Goal: Transaction & Acquisition: Purchase product/service

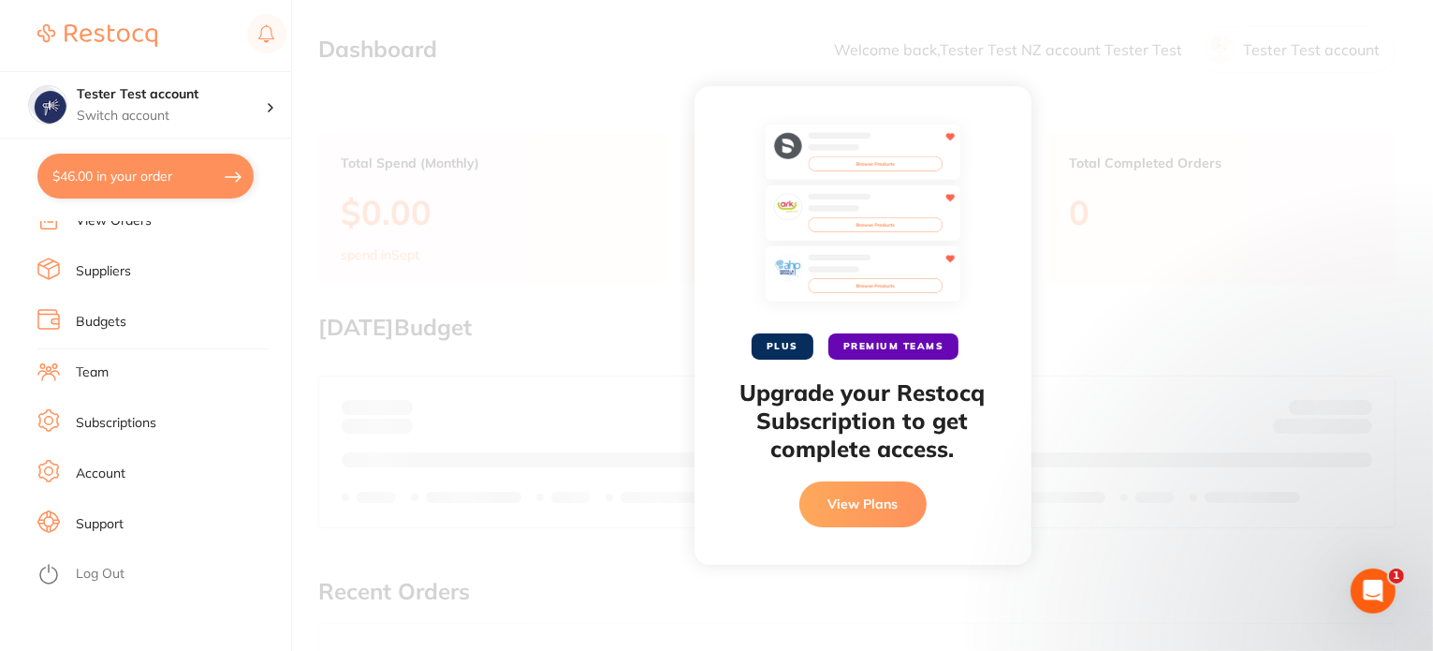
click at [52, 578] on icon at bounding box center [48, 574] width 22 height 22
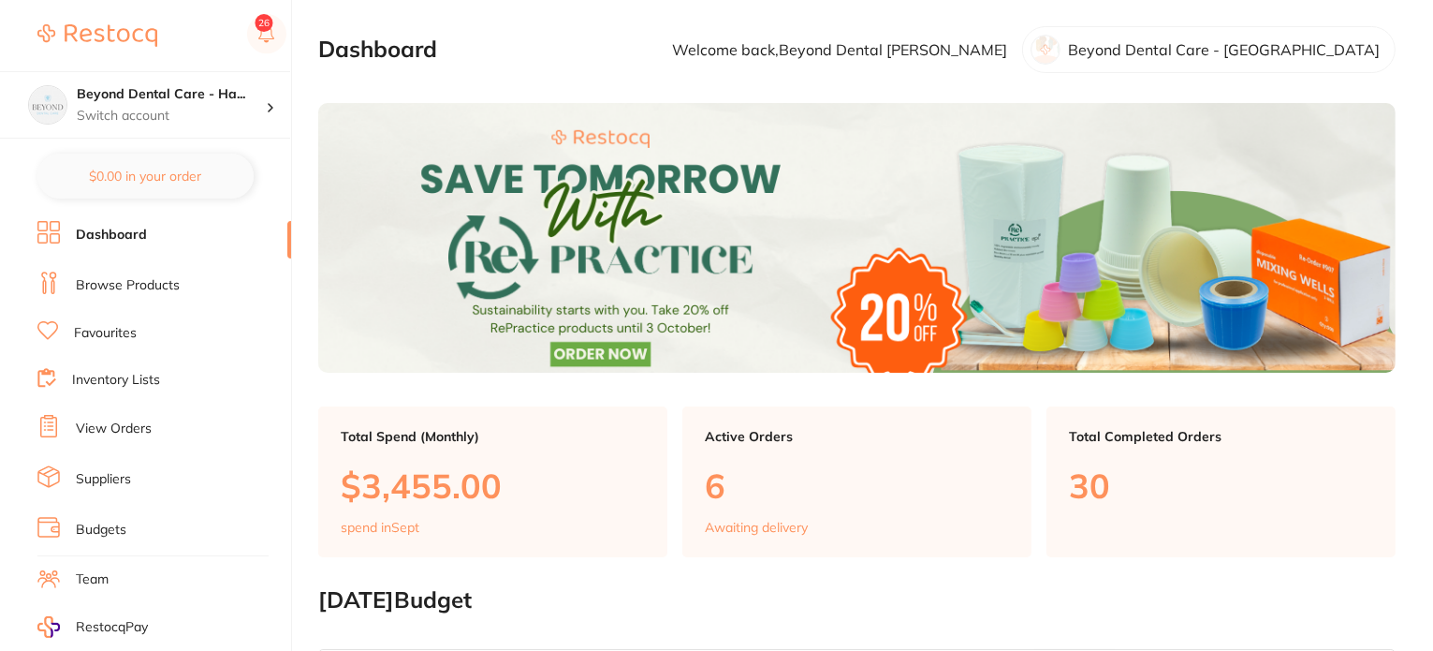
click at [155, 287] on link "Browse Products" at bounding box center [128, 285] width 104 height 19
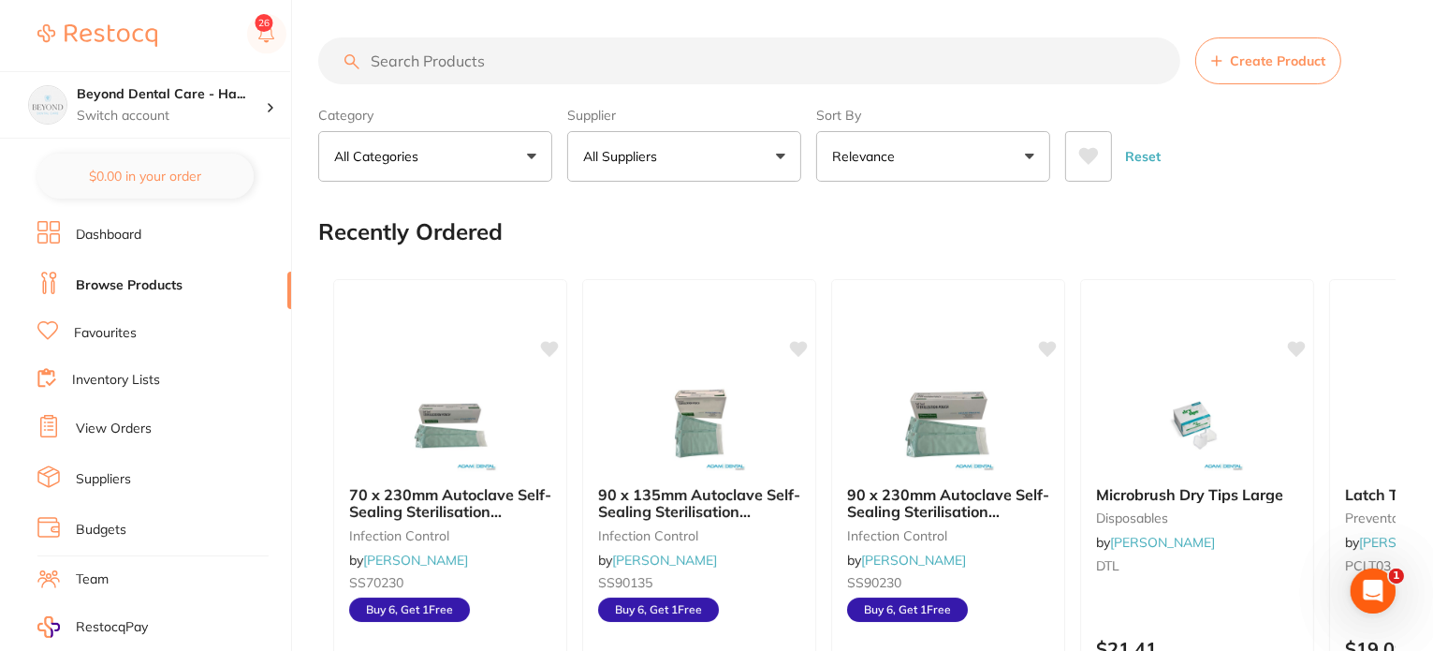
click at [428, 63] on input "search" at bounding box center [749, 60] width 862 height 47
paste input "KY-282111"
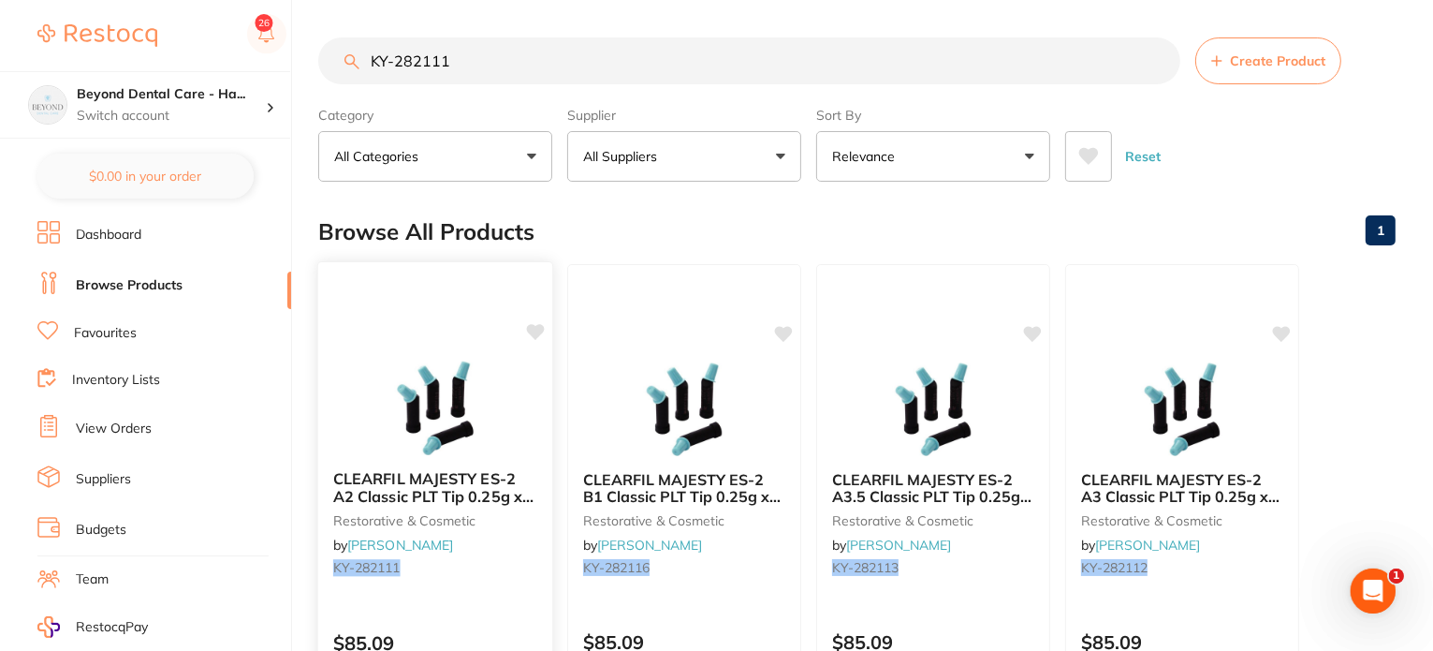
click at [423, 292] on div at bounding box center [435, 286] width 234 height 48
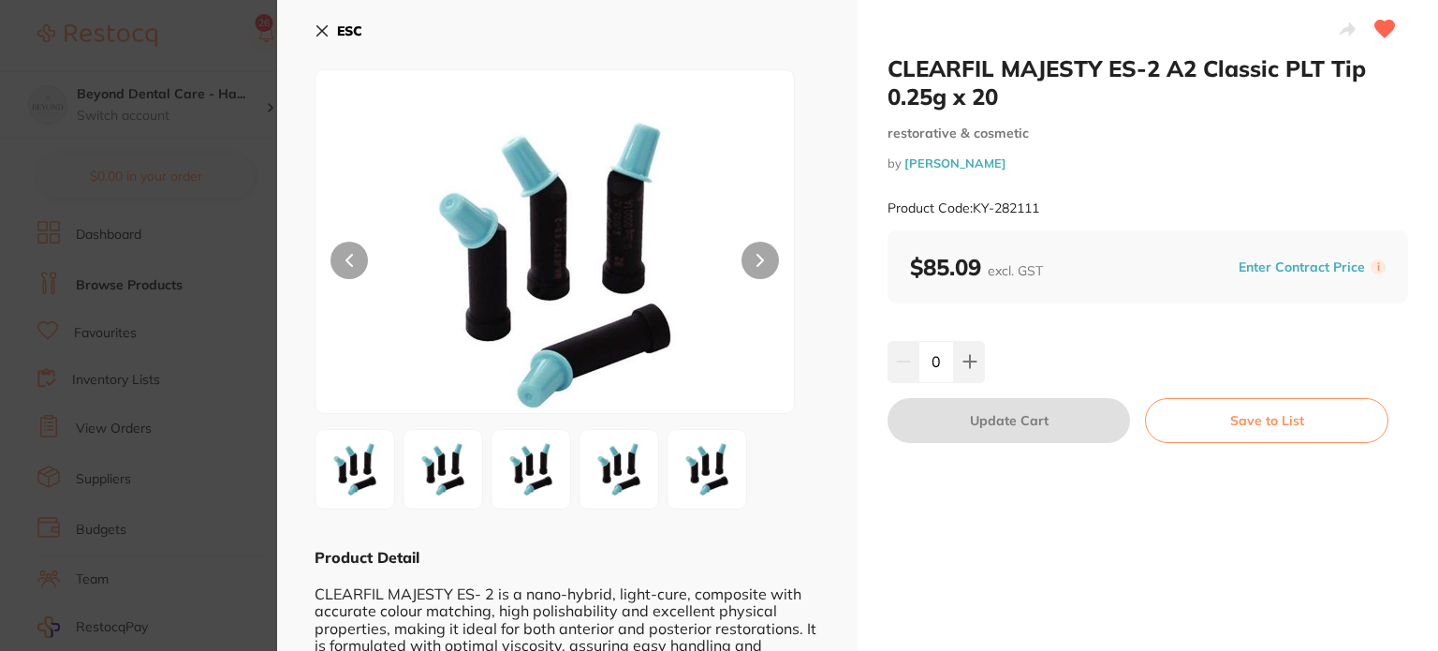
click at [193, 184] on section "CLEARFIL MAJESTY ES-2 A2 Classic PLT Tip 0.25g x 20 restorative & cosmetic by […" at bounding box center [719, 325] width 1438 height 651
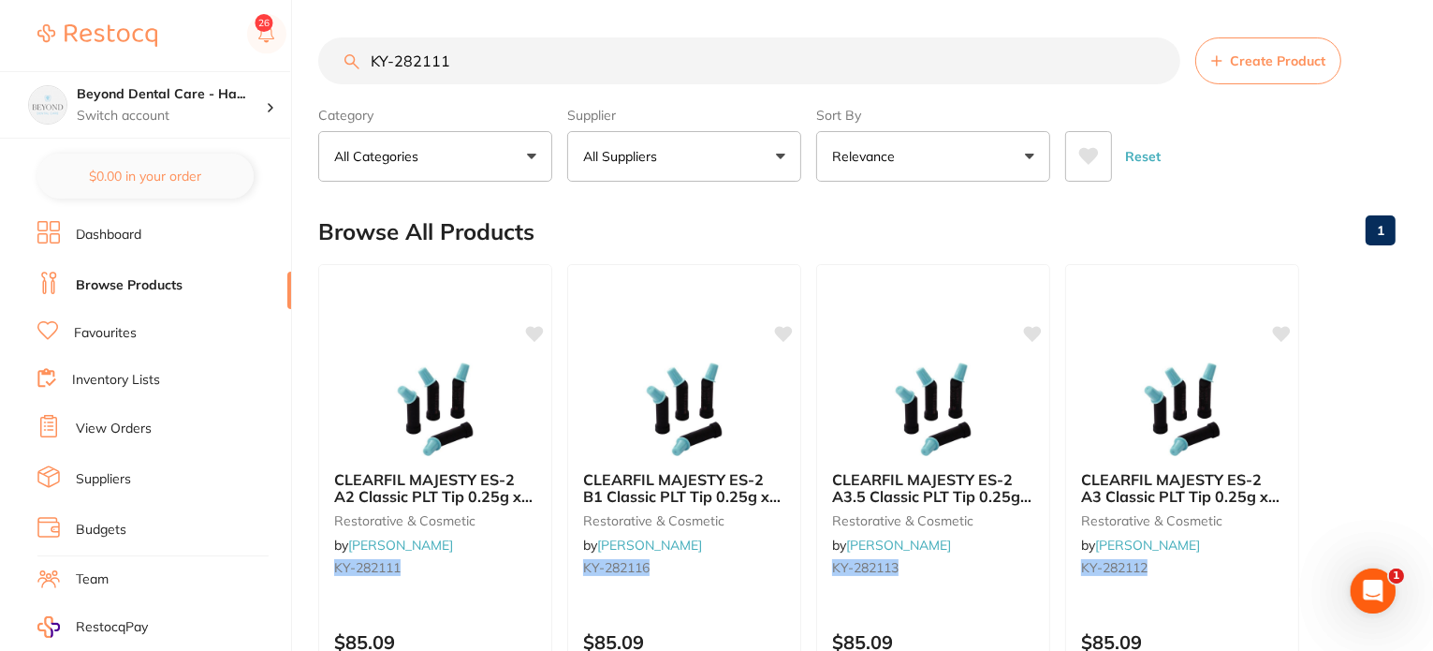
drag, startPoint x: 453, startPoint y: 64, endPoint x: 234, endPoint y: 51, distance: 219.4
click at [234, 51] on div "$46.00 Beyond Dental Care - Ha... Switch account Beyond Dental Care - [GEOGRAPH…" at bounding box center [716, 325] width 1433 height 651
paste input "2"
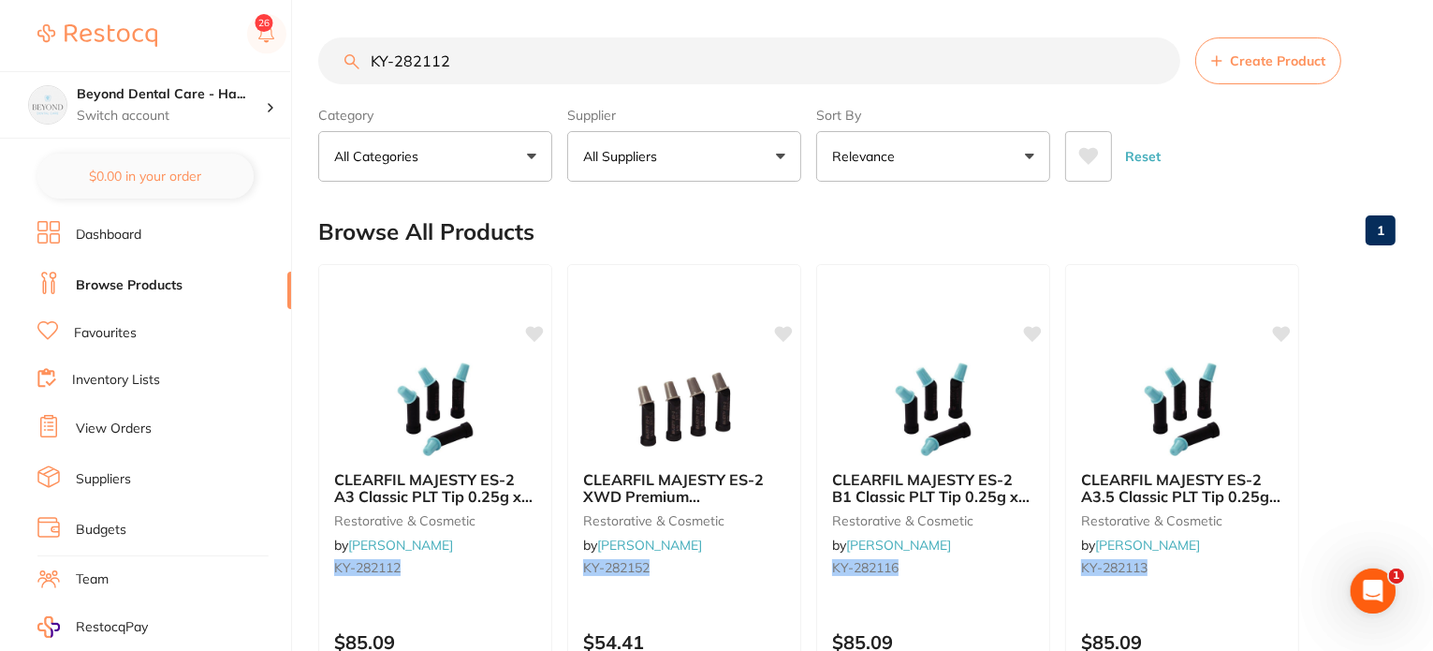
drag, startPoint x: 521, startPoint y: 71, endPoint x: 249, endPoint y: 66, distance: 271.6
click at [249, 66] on div "$46.00 Beyond Dental Care - Ha... Switch account Beyond Dental Care - [GEOGRAPH…" at bounding box center [716, 325] width 1433 height 651
paste input "AA-608"
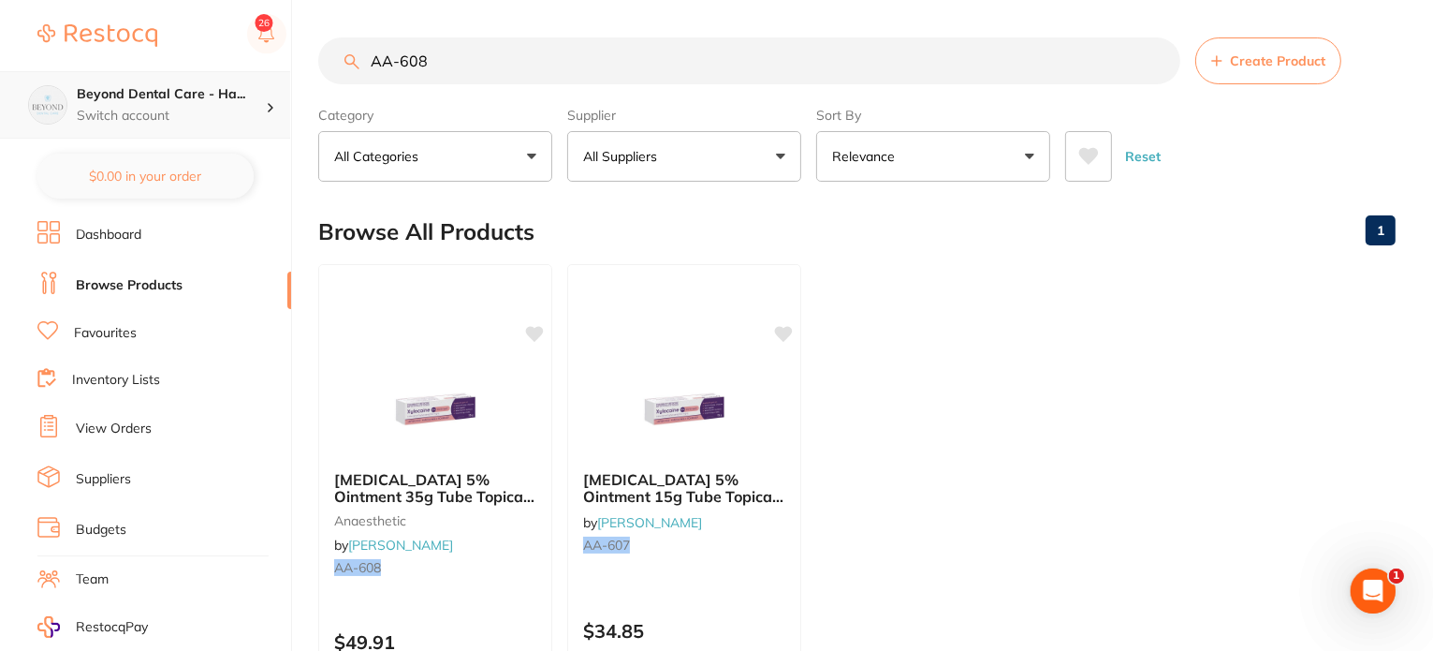
drag, startPoint x: 492, startPoint y: 58, endPoint x: 244, endPoint y: 72, distance: 248.5
click at [244, 72] on div "$46.00 Beyond Dental Care - Ha... Switch account Beyond Dental Care - [PERSON_N…" at bounding box center [716, 325] width 1433 height 651
paste input "FUJILCCAPA2"
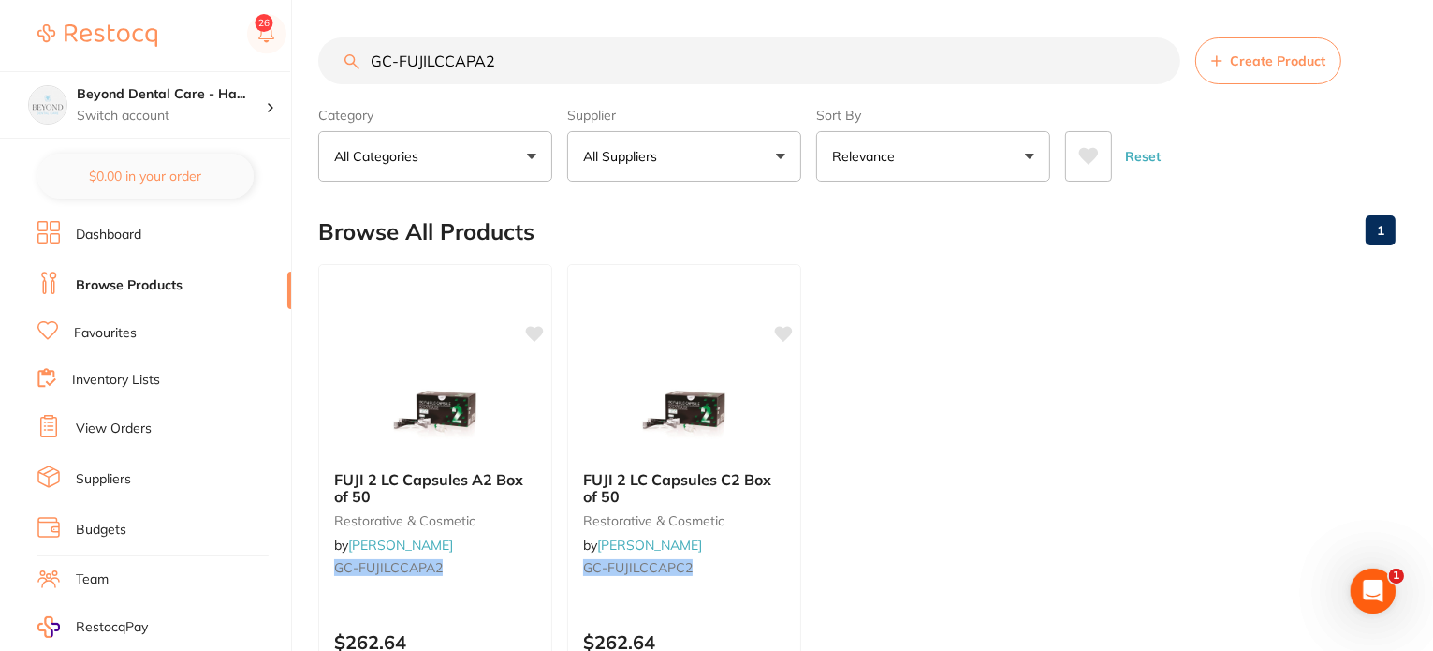
drag, startPoint x: 480, startPoint y: 62, endPoint x: 228, endPoint y: 67, distance: 251.9
click at [228, 67] on div "$46.00 Beyond Dental Care - Ha... Switch account Beyond Dental Care - [GEOGRAPH…" at bounding box center [716, 325] width 1433 height 651
click at [446, 418] on img at bounding box center [435, 407] width 123 height 95
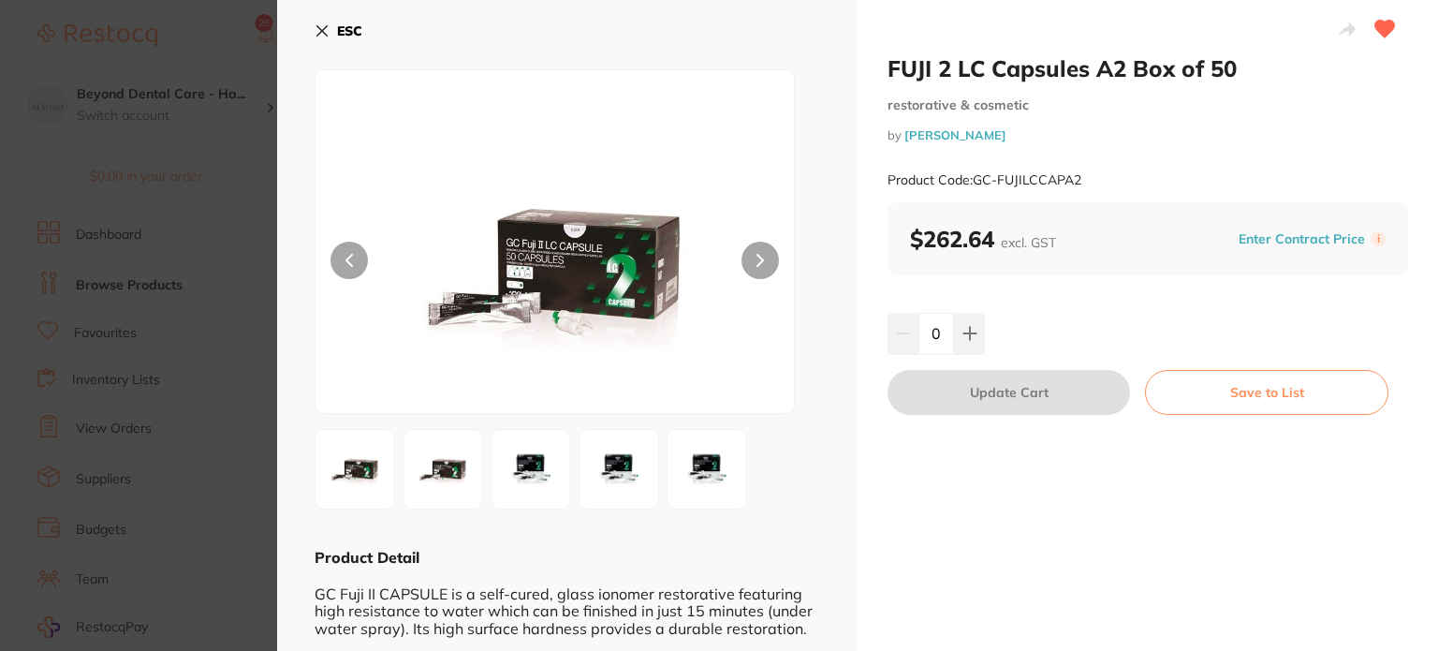
click at [315, 33] on icon at bounding box center [322, 30] width 15 height 15
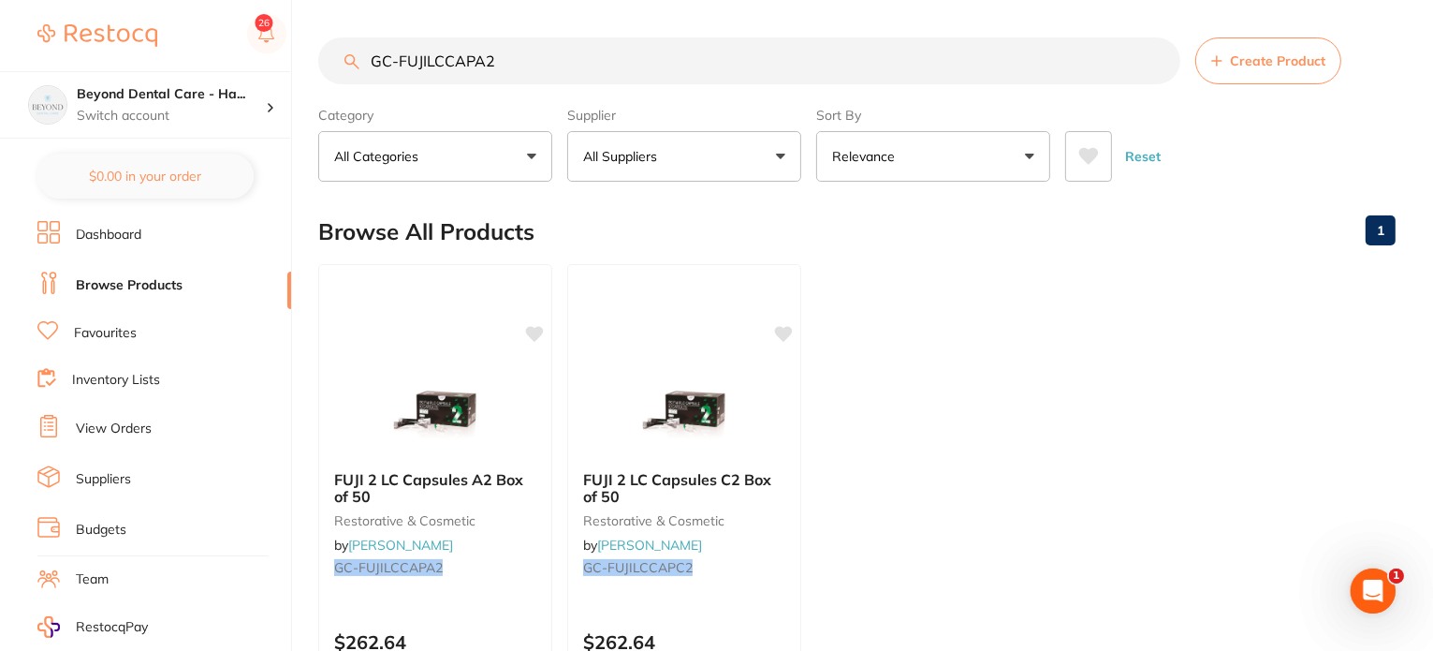
drag, startPoint x: 531, startPoint y: 55, endPoint x: 438, endPoint y: 60, distance: 92.8
click at [438, 60] on input "GC-FUJILCCAPA2" at bounding box center [749, 60] width 862 height 47
click at [551, 65] on input "GC-FUJILCCAPA2" at bounding box center [749, 60] width 862 height 47
drag, startPoint x: 551, startPoint y: 65, endPoint x: 238, endPoint y: 43, distance: 314.4
click at [238, 43] on div "$46.00 Beyond Dental Care - Ha... Switch account Beyond Dental Care - [GEOGRAPH…" at bounding box center [716, 325] width 1433 height 651
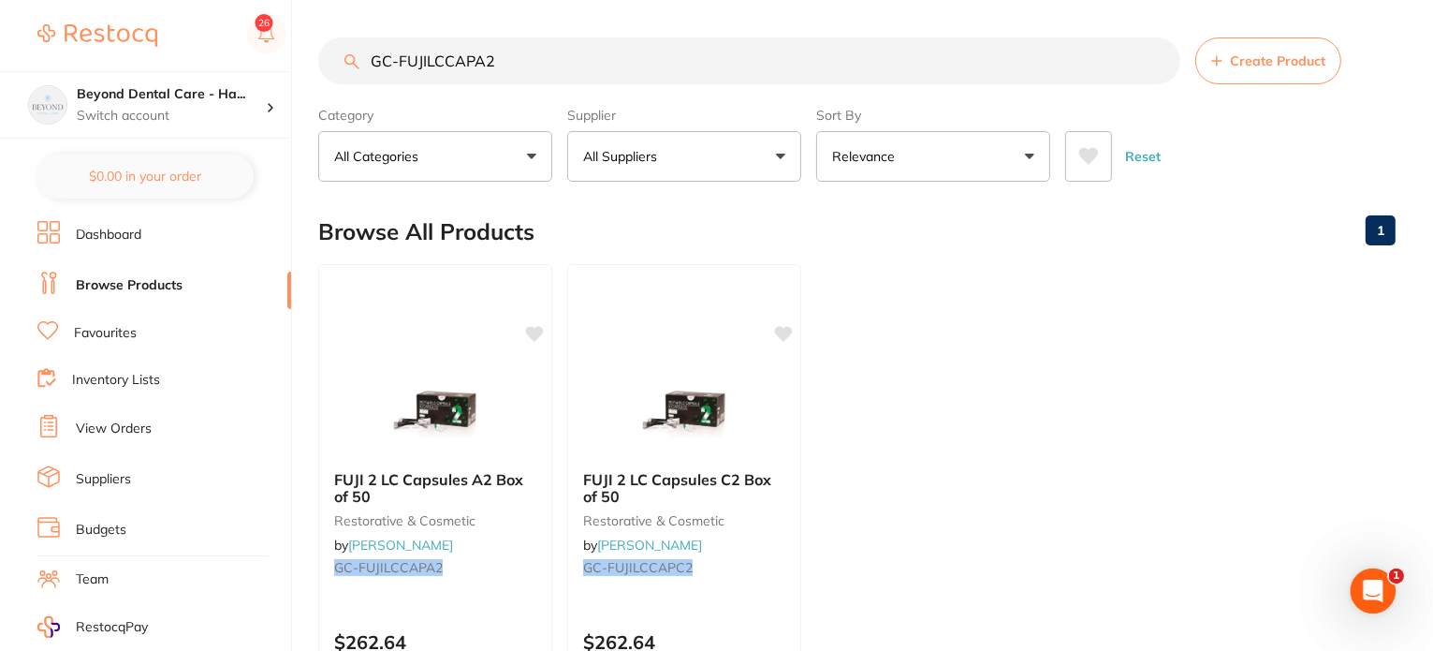
paste input "FUJIPLUSCAP"
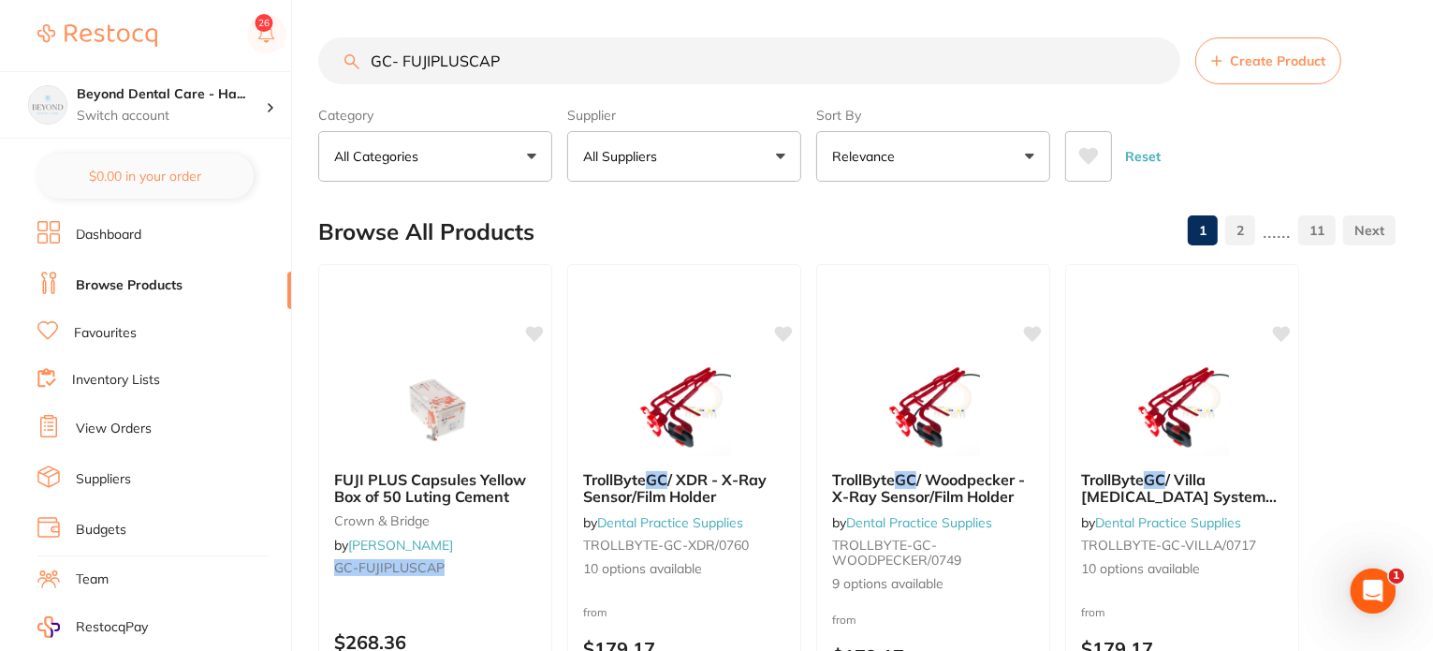
drag, startPoint x: 294, startPoint y: 61, endPoint x: 203, endPoint y: 59, distance: 90.8
click at [203, 59] on div "$46.00 Beyond Dental Care - Ha... Switch account Beyond Dental Care - [PERSON_N…" at bounding box center [716, 325] width 1433 height 651
paste input "EV- 7184X001"
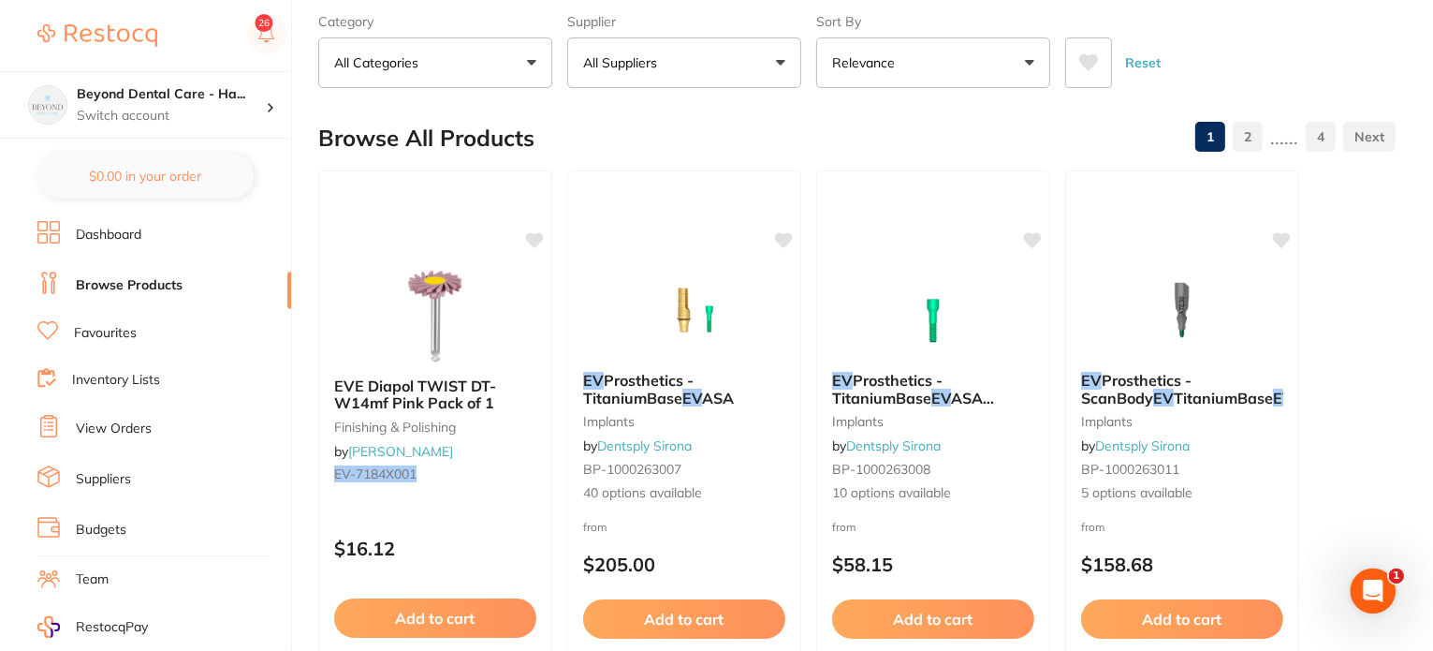
type input "EV- 7184X001"
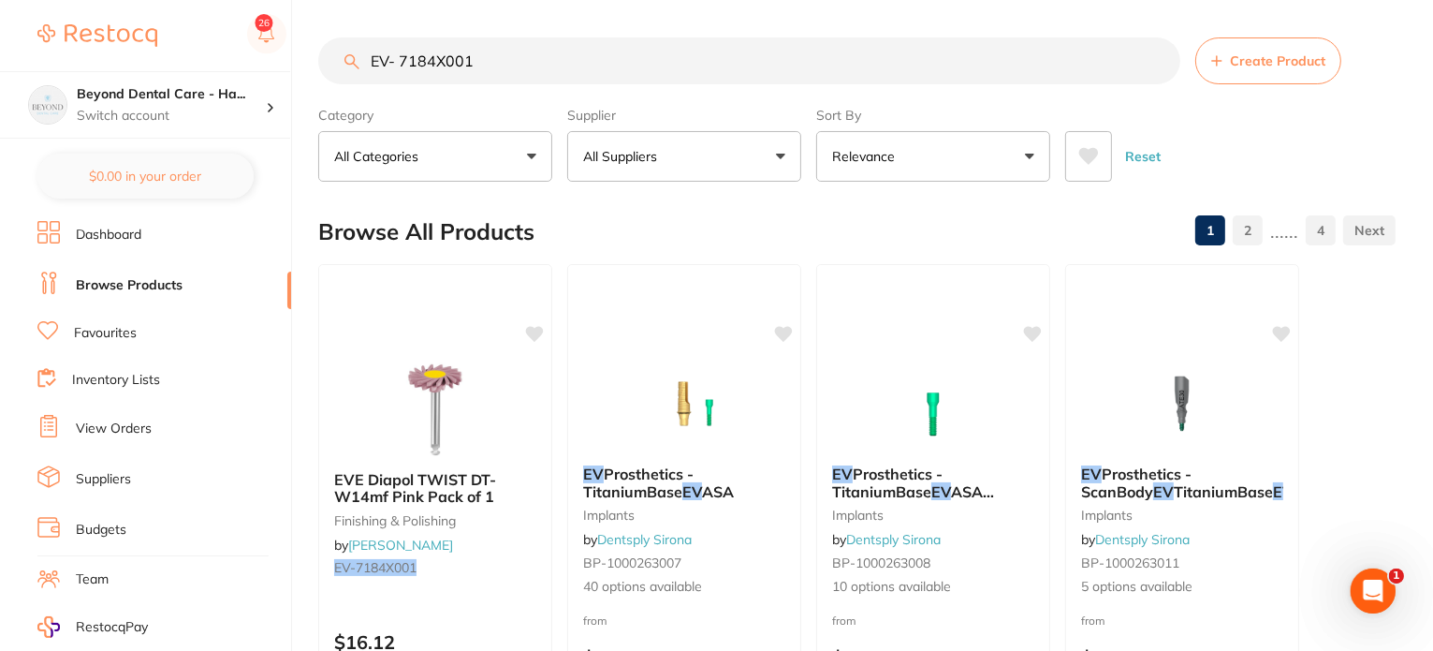
drag, startPoint x: 483, startPoint y: 56, endPoint x: 266, endPoint y: 66, distance: 217.4
click at [266, 66] on div "$46.00 Beyond Dental Care - Ha... Switch account Beyond Dental Care - [GEOGRAPH…" at bounding box center [716, 325] width 1433 height 651
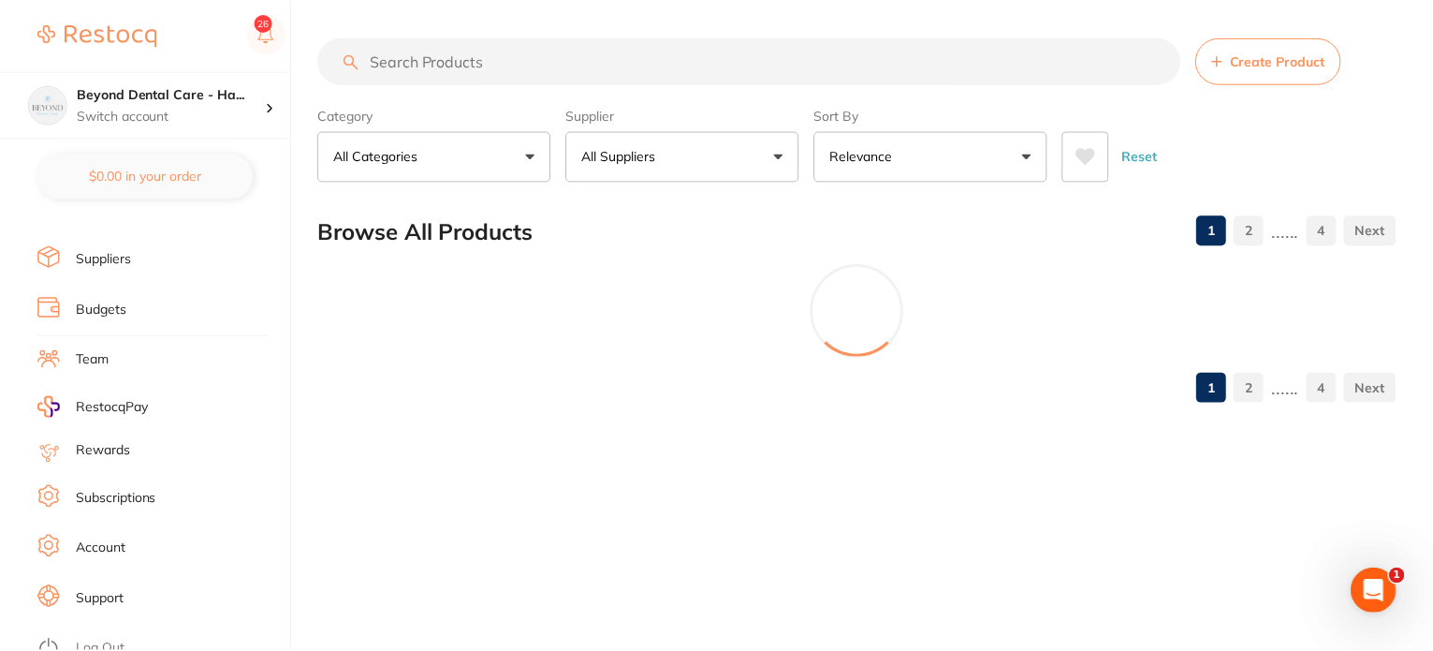
scroll to position [221, 0]
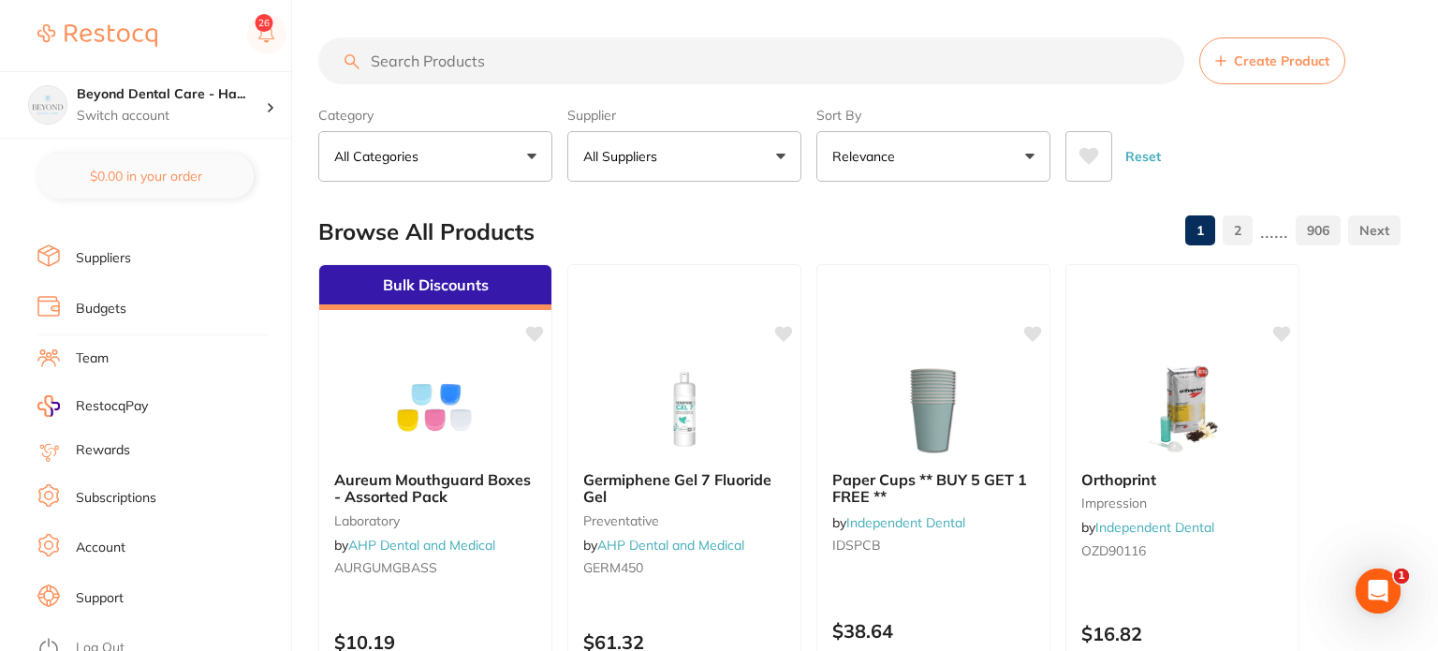
click at [111, 638] on link "Log Out" at bounding box center [100, 647] width 49 height 19
